Goal: Check status

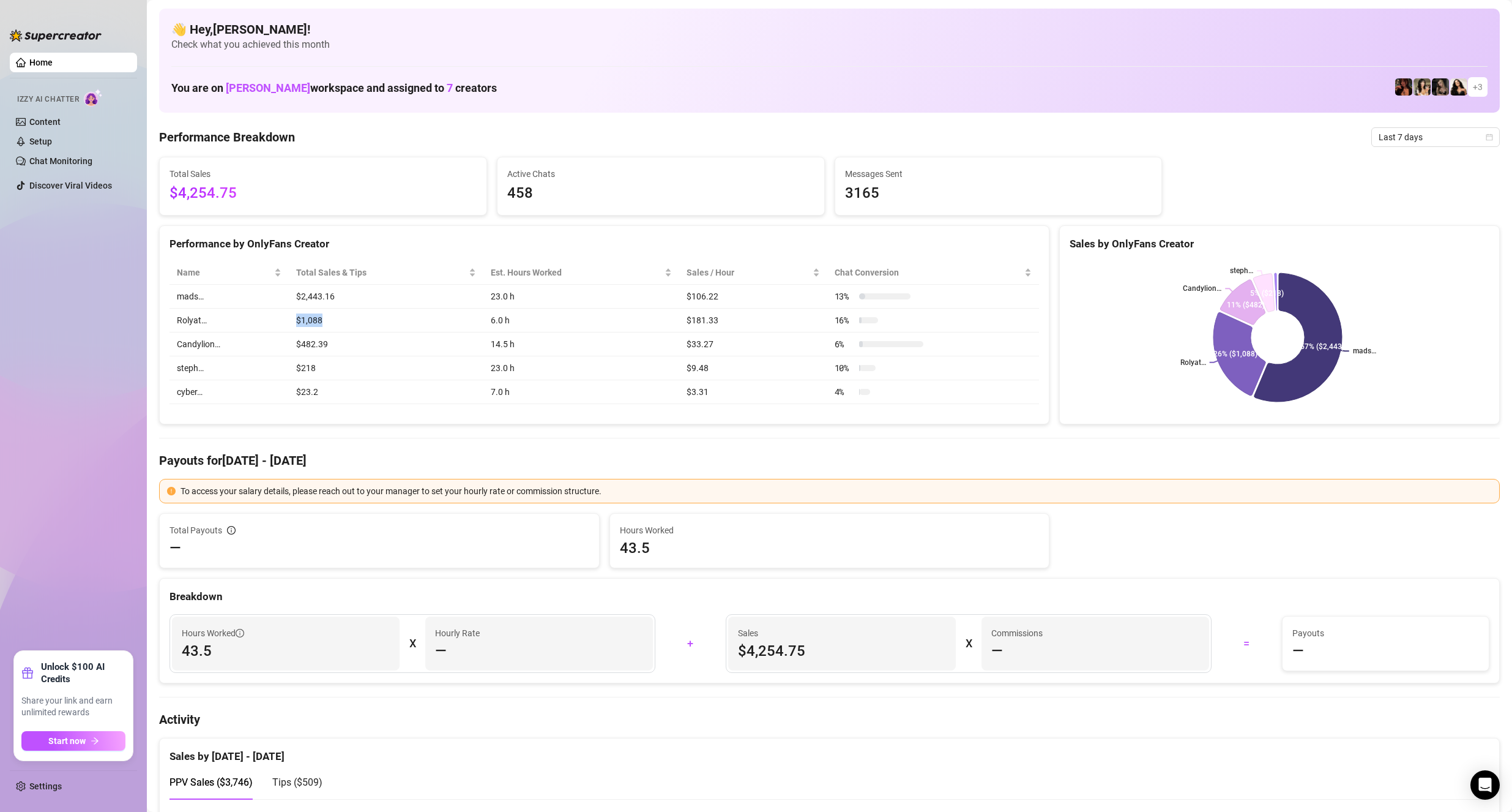
drag, startPoint x: 293, startPoint y: 327, endPoint x: 327, endPoint y: 319, distance: 34.9
click at [327, 319] on td "$1,088" at bounding box center [386, 321] width 194 height 24
click at [402, 453] on h4 "Payouts for [DATE] - [DATE]" at bounding box center [829, 460] width 1341 height 17
drag, startPoint x: 494, startPoint y: 331, endPoint x: 481, endPoint y: 331, distance: 13.0
click at [484, 331] on td "6.0 h" at bounding box center [581, 321] width 196 height 24
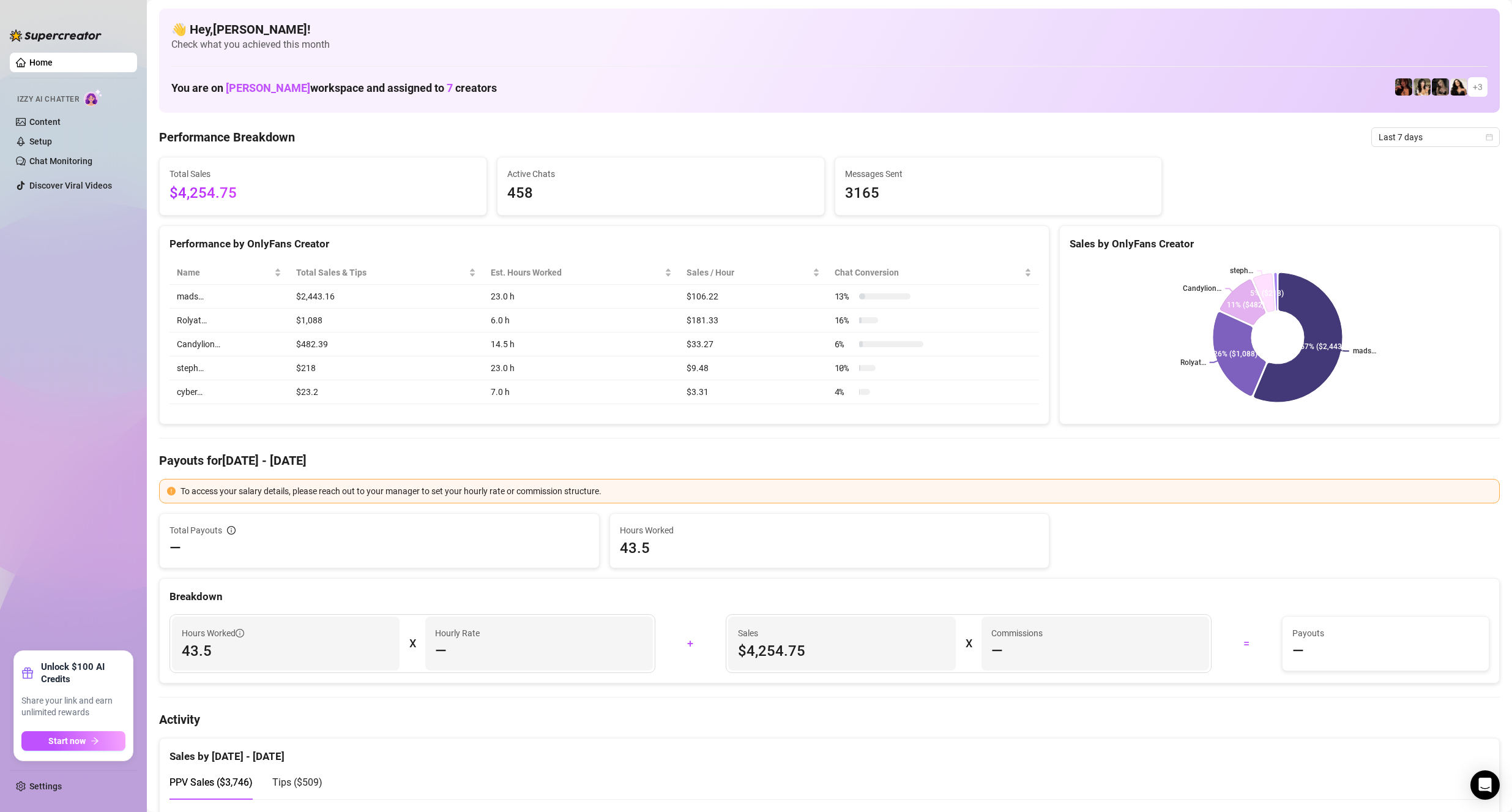
click at [531, 461] on h4 "Payouts for [DATE] - [DATE]" at bounding box center [829, 460] width 1341 height 17
click at [525, 456] on h4 "Payouts for [DATE] - [DATE]" at bounding box center [829, 460] width 1341 height 17
